Goal: Task Accomplishment & Management: Manage account settings

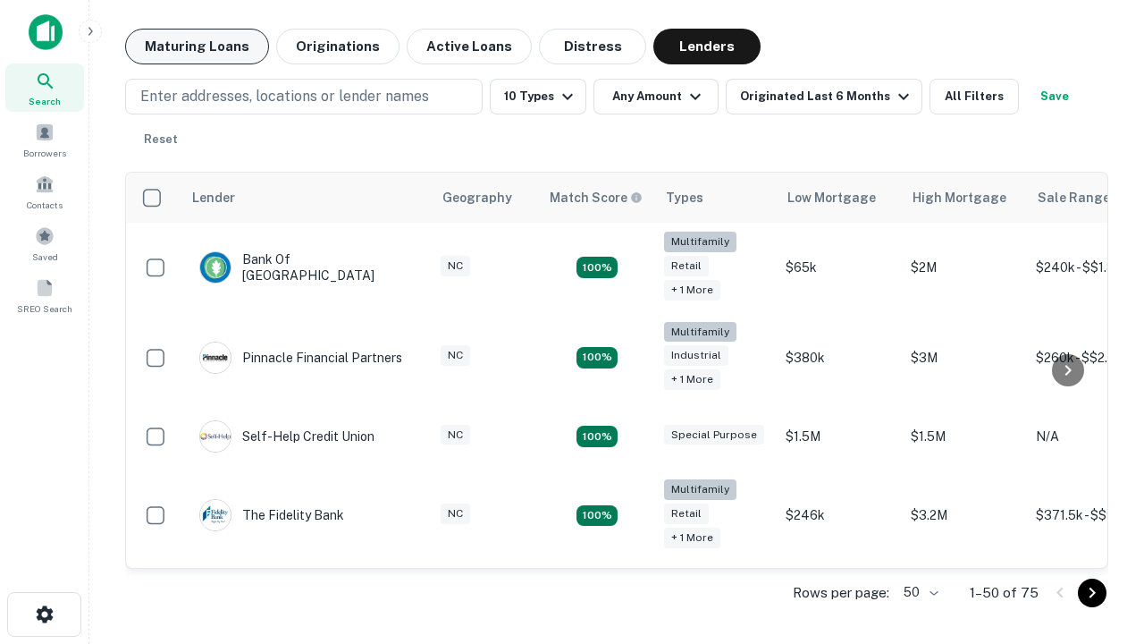
click at [197, 46] on button "Maturing Loans" at bounding box center [197, 47] width 144 height 36
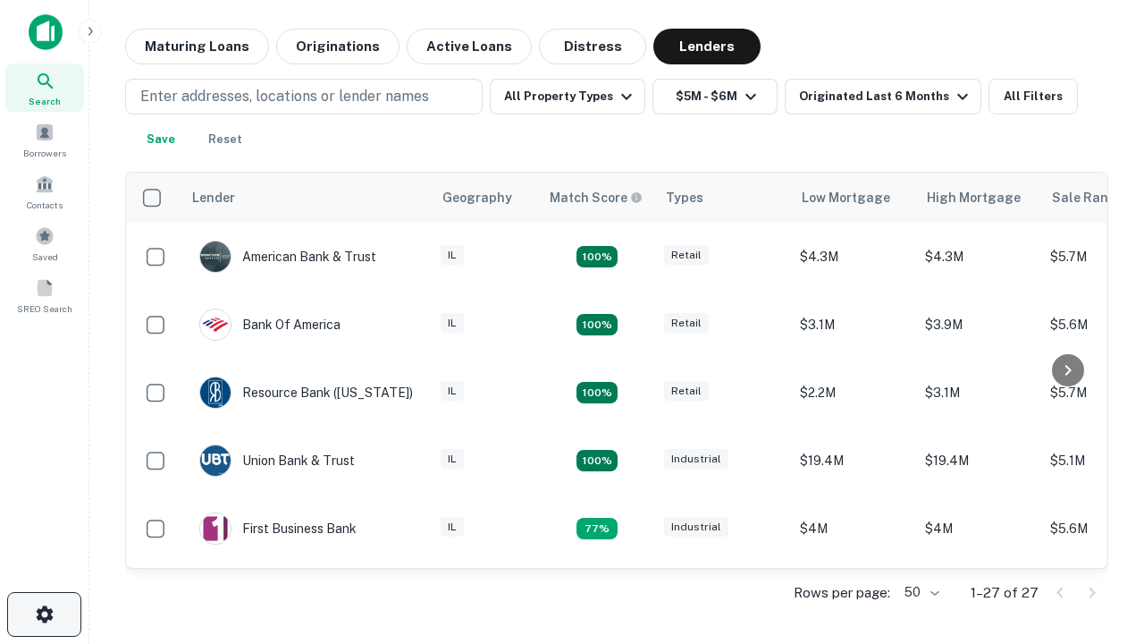
click at [44, 614] on icon "button" at bounding box center [44, 613] width 21 height 21
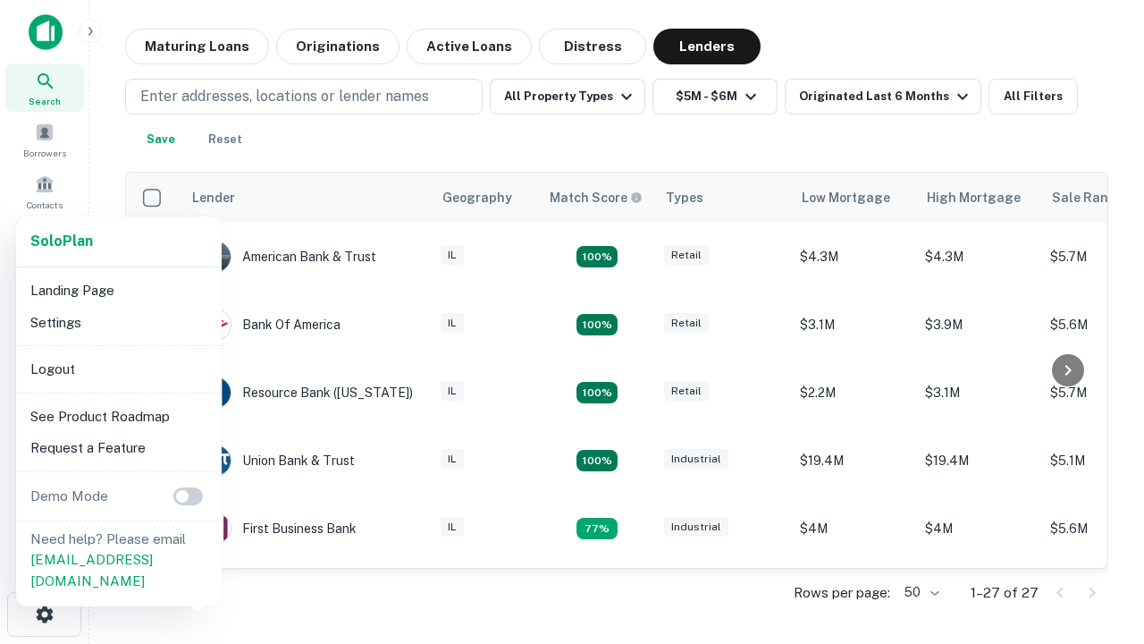
click at [118, 368] on li "Logout" at bounding box center [118, 369] width 191 height 32
